Goal: Information Seeking & Learning: Learn about a topic

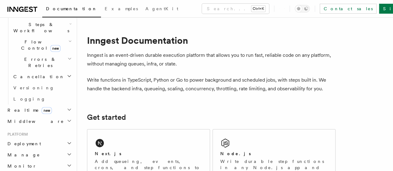
scroll to position [253, 0]
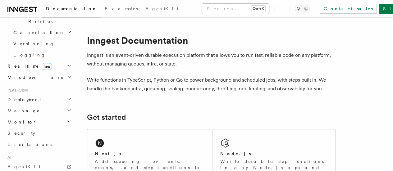
click at [202, 11] on button "Search... Ctrl+K" at bounding box center [235, 9] width 67 height 10
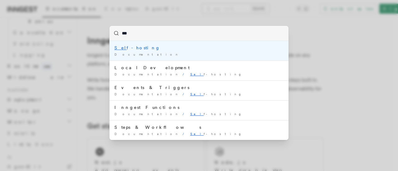
type input "****"
click at [127, 49] on div "Self -hosting" at bounding box center [198, 48] width 169 height 6
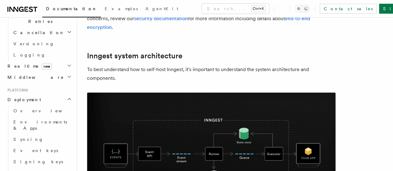
scroll to position [123, 0]
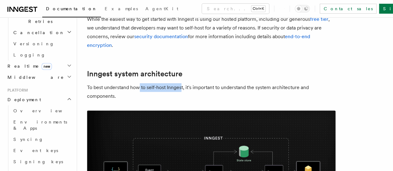
drag, startPoint x: 182, startPoint y: 88, endPoint x: 138, endPoint y: 88, distance: 43.5
click at [138, 88] on p "To best understand how to self-host Inngest, it's important to understand the s…" at bounding box center [211, 91] width 249 height 17
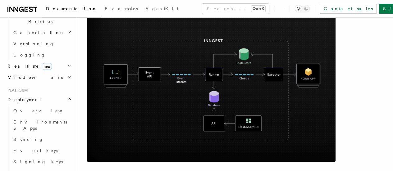
scroll to position [220, 0]
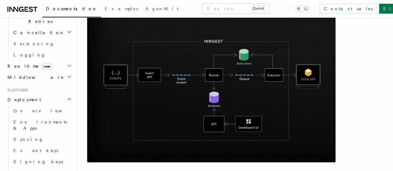
click at [254, 90] on img at bounding box center [211, 88] width 249 height 149
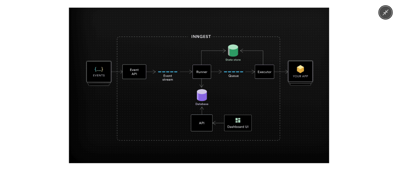
click at [340, 100] on div at bounding box center [199, 85] width 398 height 171
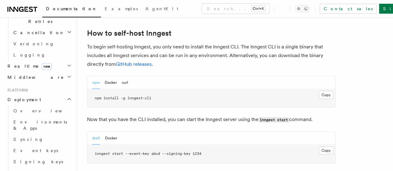
scroll to position [623, 0]
click at [110, 77] on button "Docker" at bounding box center [111, 83] width 12 height 13
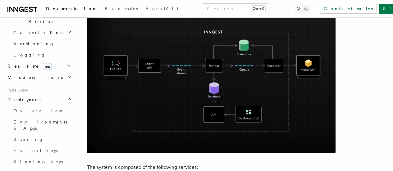
scroll to position [239, 0]
